Goal: Task Accomplishment & Management: Manage account settings

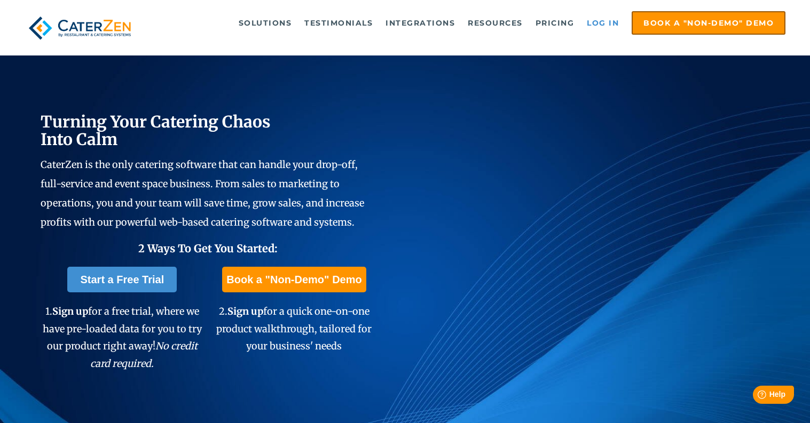
click at [603, 20] on link "Log in" at bounding box center [602, 22] width 43 height 21
click at [587, 19] on link "Log in" at bounding box center [602, 22] width 43 height 21
click at [607, 25] on link "Log in" at bounding box center [602, 22] width 43 height 21
click at [614, 23] on link "Log in" at bounding box center [602, 22] width 43 height 21
click at [601, 27] on link "Log in" at bounding box center [602, 22] width 43 height 21
